Goal: Task Accomplishment & Management: Manage account settings

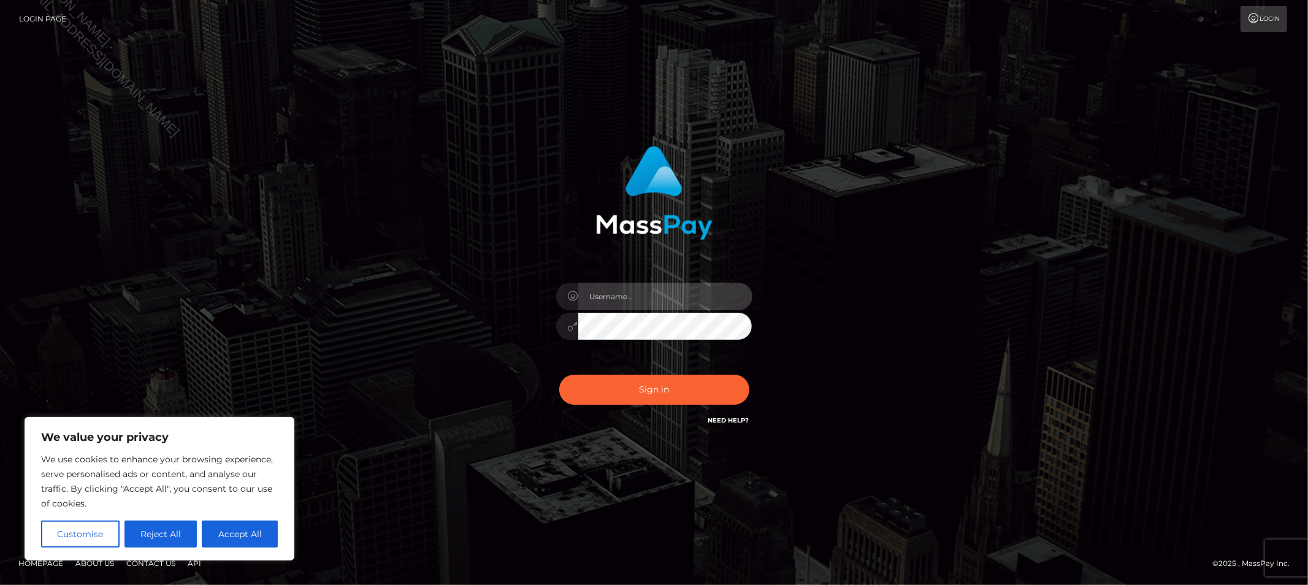
click at [631, 284] on input "text" at bounding box center [665, 297] width 174 height 28
type input "Allyssa"
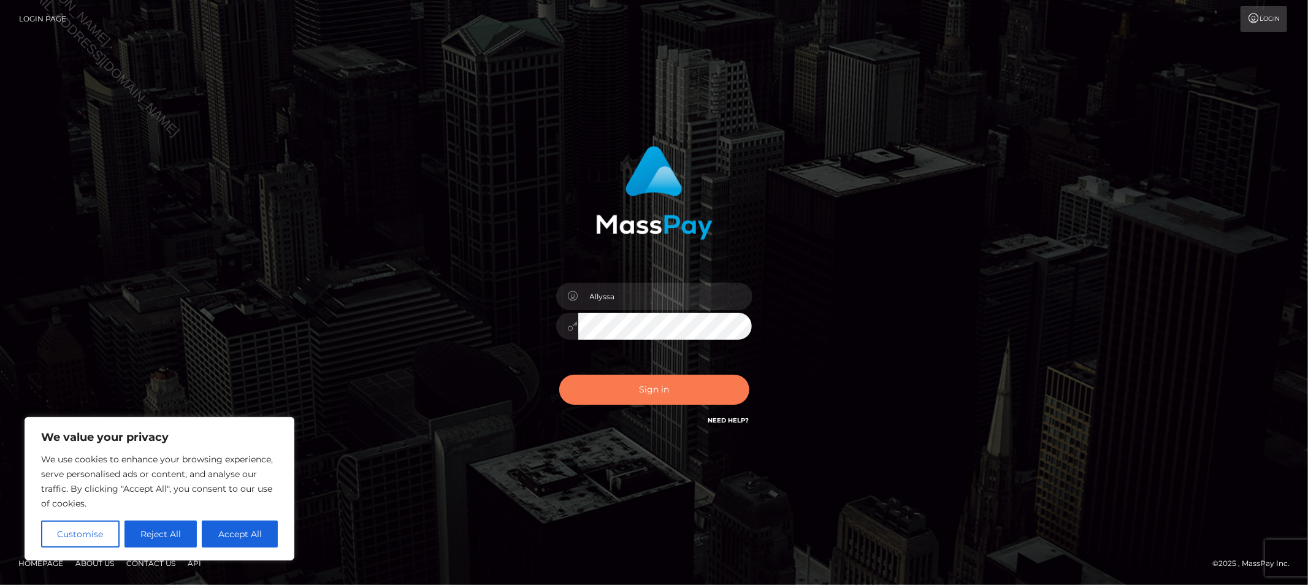
click at [674, 387] on button "Sign in" at bounding box center [654, 390] width 190 height 30
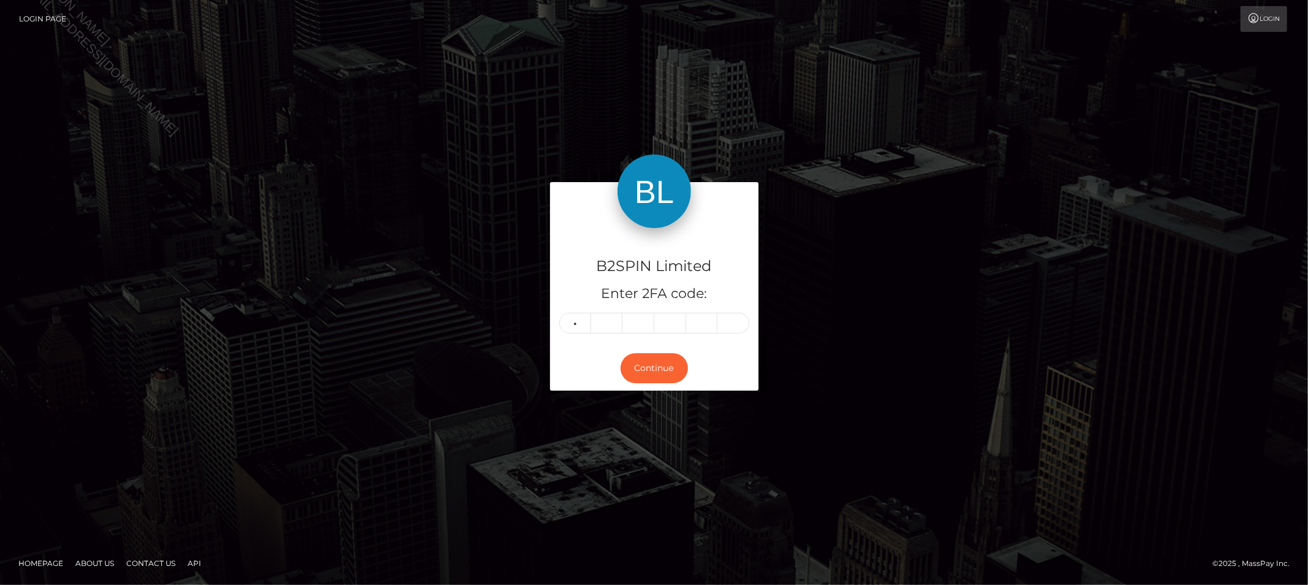
type input "7"
type input "2"
type input "6"
type input "7"
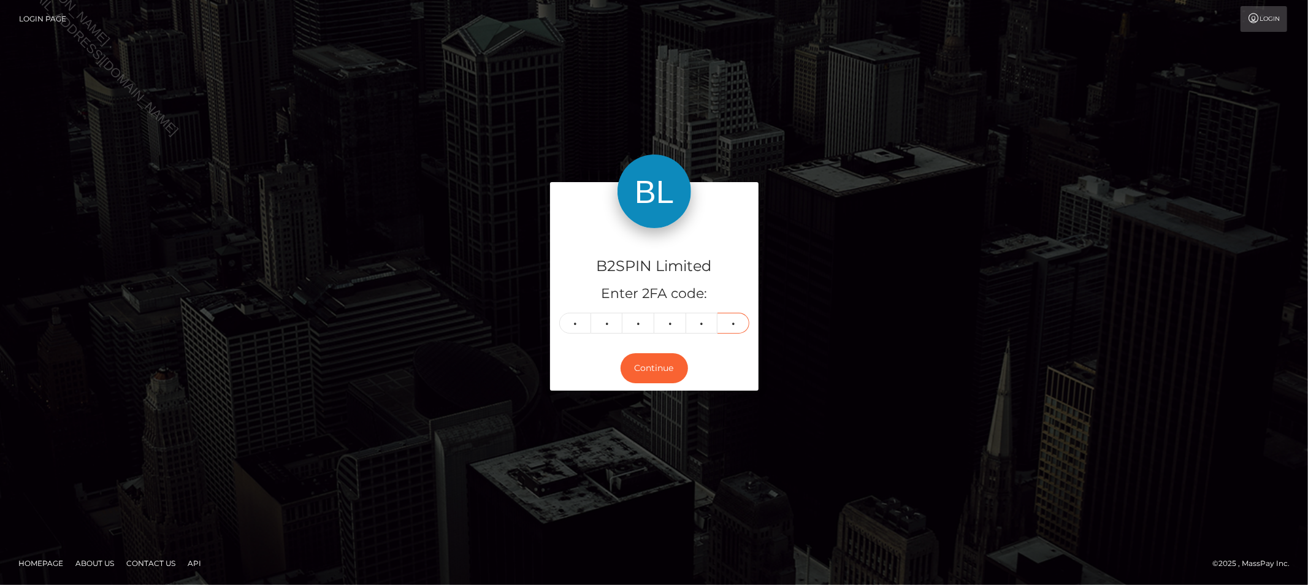
type input "4"
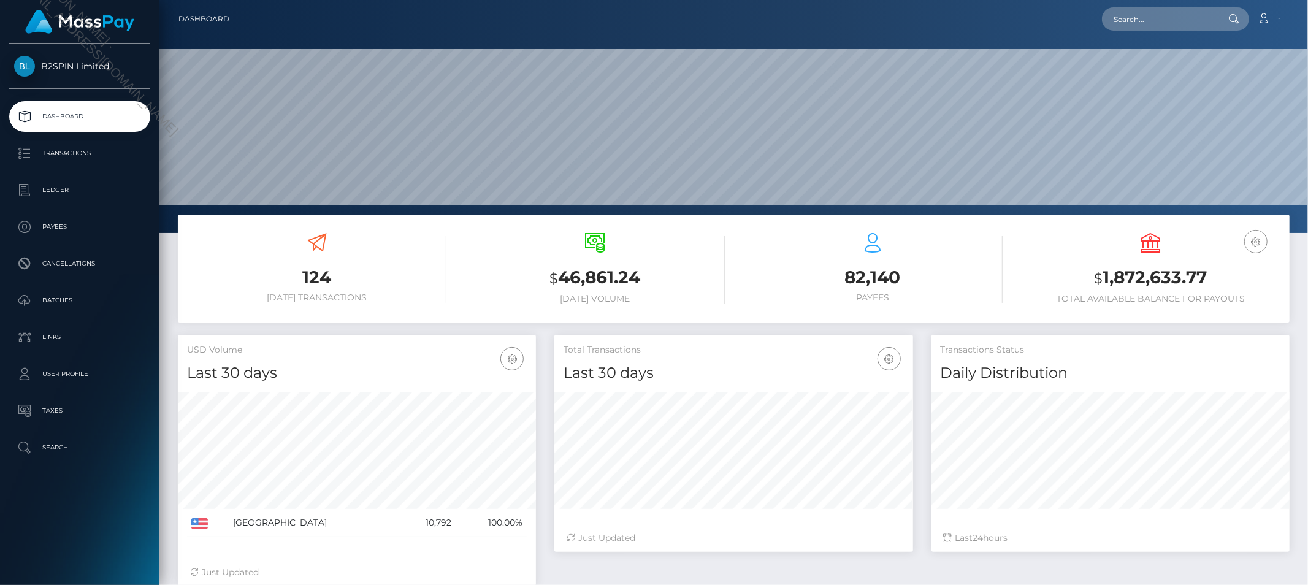
scroll to position [217, 358]
click at [1131, 267] on h3 "$ 1,872,633.77" at bounding box center [1150, 277] width 259 height 25
click at [1133, 273] on h3 "$ 1,872,633.77" at bounding box center [1150, 277] width 259 height 25
copy h3 "1,872,633.77"
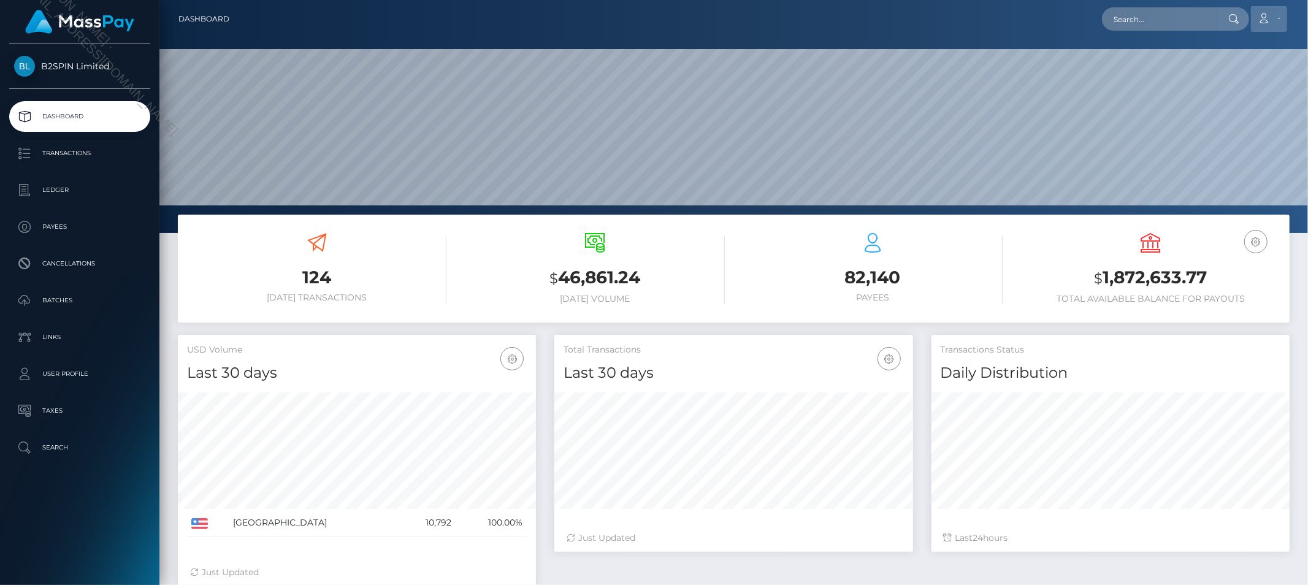
click at [1272, 10] on link "Account" at bounding box center [1269, 19] width 36 height 26
click at [1230, 82] on link "Logout" at bounding box center [1240, 78] width 98 height 23
